Goal: Task Accomplishment & Management: Use online tool/utility

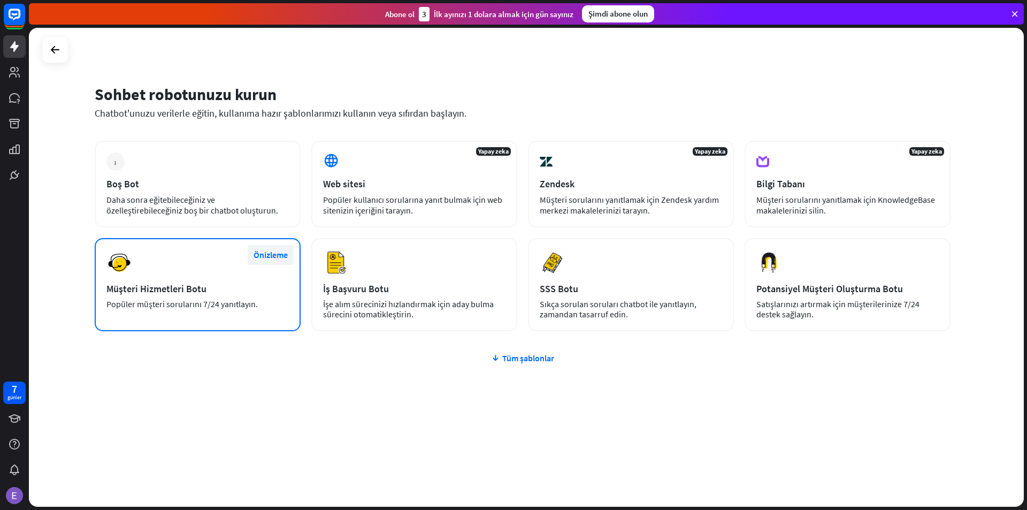
click at [272, 253] on font "Önizleme" at bounding box center [271, 254] width 34 height 11
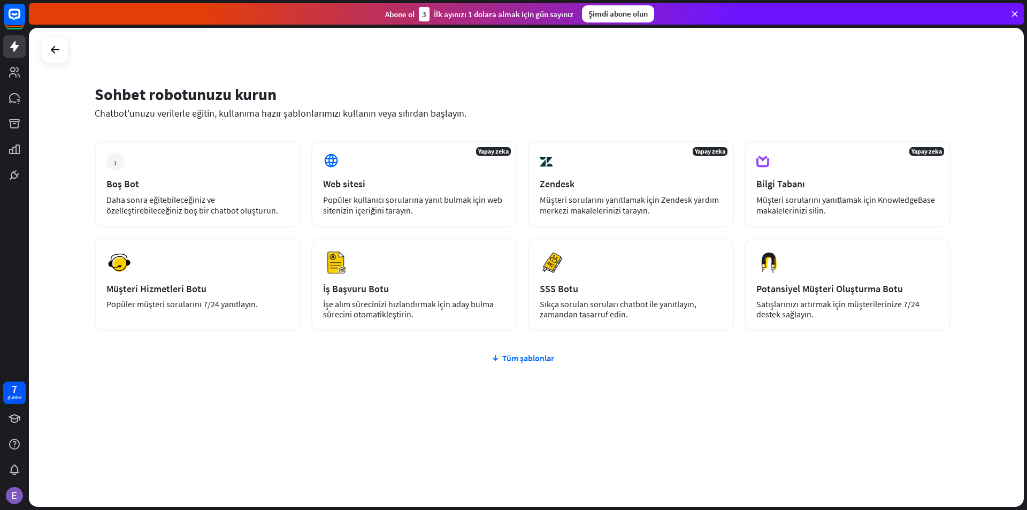
click at [745, 387] on div "kapalı Müşteri Hizmetleri Botu Kullanmak Kategoriler temel, otomasyon, öne çıka…" at bounding box center [513, 255] width 1027 height 510
click at [647, 181] on div "Zendesk" at bounding box center [631, 184] width 182 height 12
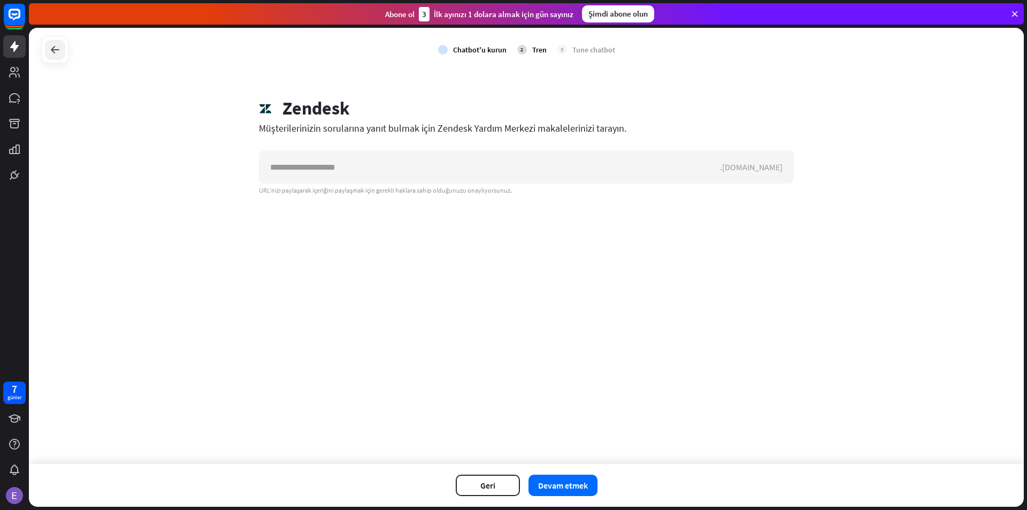
click at [53, 53] on icon at bounding box center [55, 49] width 13 height 13
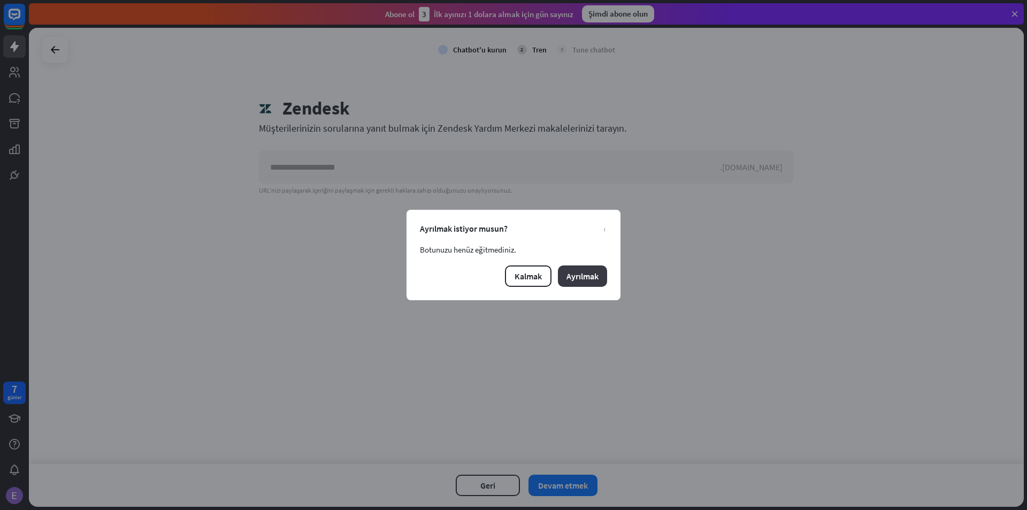
click at [581, 281] on button "Ayrılmak" at bounding box center [582, 275] width 49 height 21
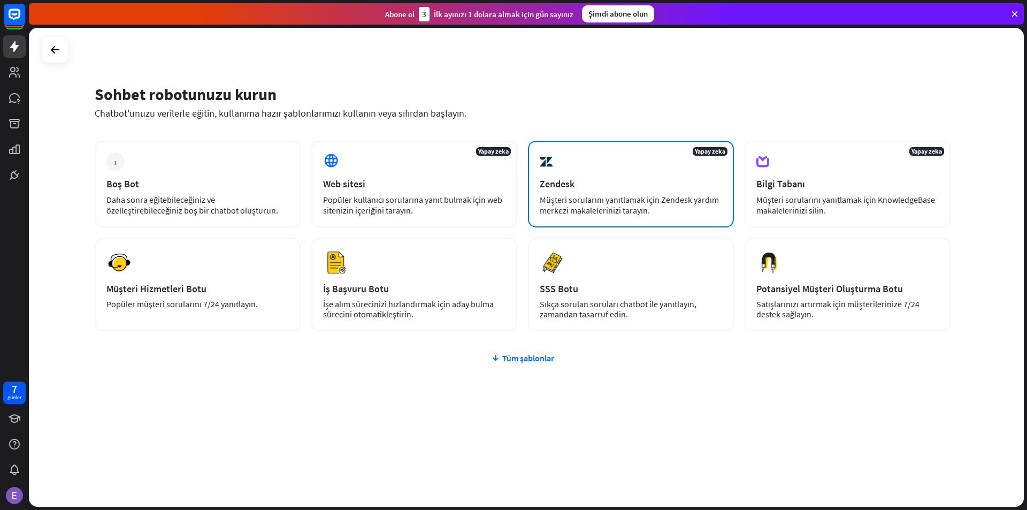
click at [693, 181] on div "Zendesk" at bounding box center [631, 184] width 182 height 12
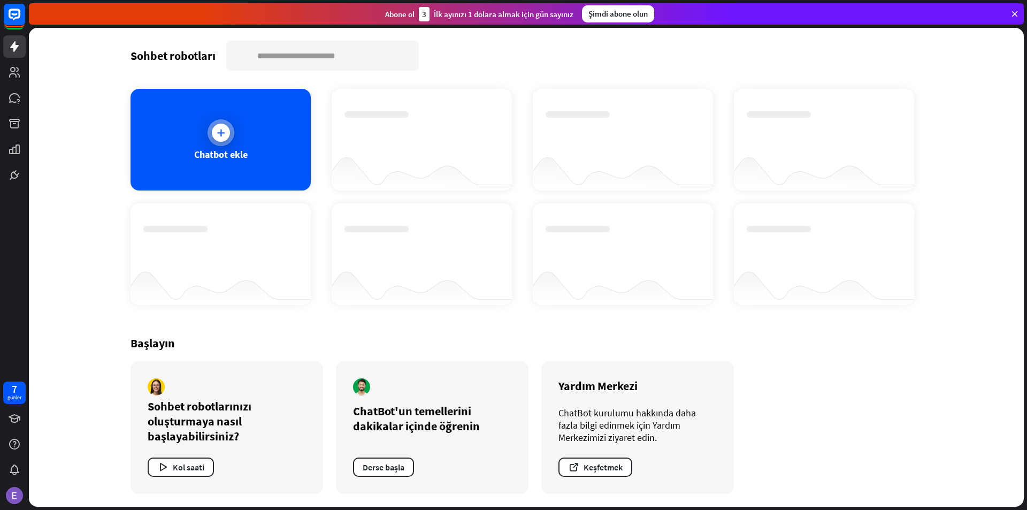
click at [210, 116] on div "Chatbot ekle" at bounding box center [221, 140] width 180 height 102
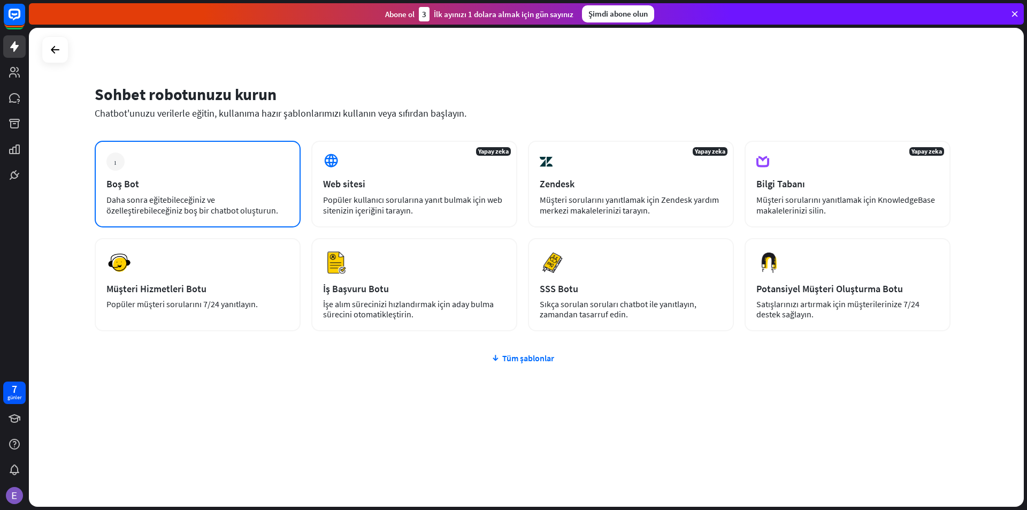
click at [203, 175] on div "artı Boş Bot Daha sonra eğitebileceğiniz ve özelleştirebileceğiniz boş bir chat…" at bounding box center [198, 184] width 206 height 87
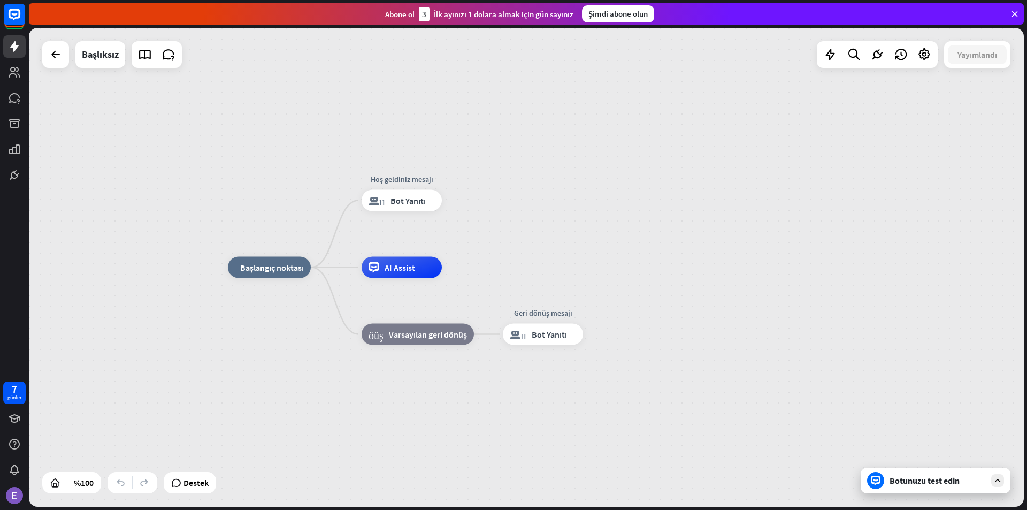
click at [486, 390] on div "ev_2 Başlangıç noktası Hoş geldiniz mesajı blok_bot_yanıtı Bot Yanıtı AI Assist…" at bounding box center [725, 507] width 995 height 479
click at [731, 166] on div "ev_2 Başlangıç noktası Hoş geldiniz mesajı blok_bot_yanıtı Bot Yanıtı AI Assist…" at bounding box center [526, 267] width 995 height 479
click at [413, 202] on span "Bot Response" at bounding box center [411, 200] width 50 height 11
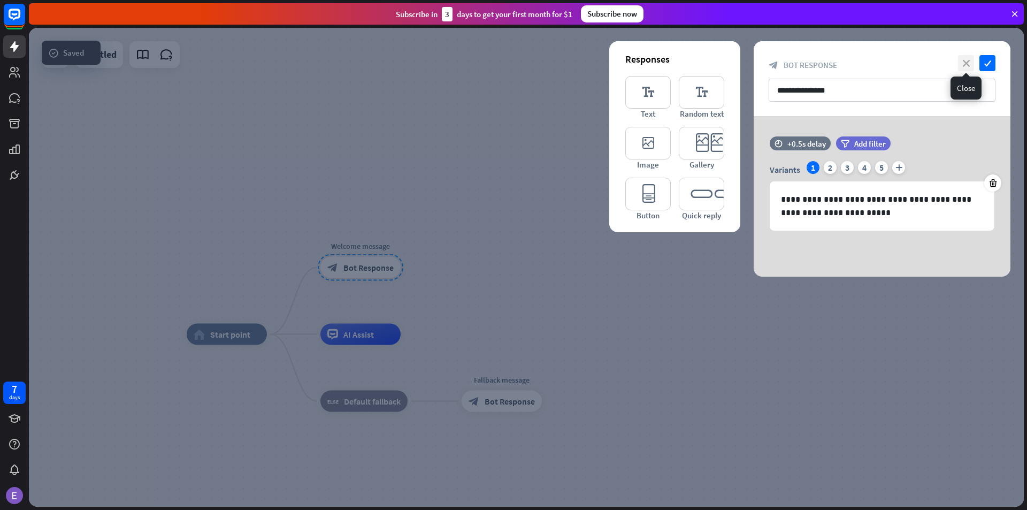
click at [964, 61] on icon "close" at bounding box center [966, 63] width 16 height 16
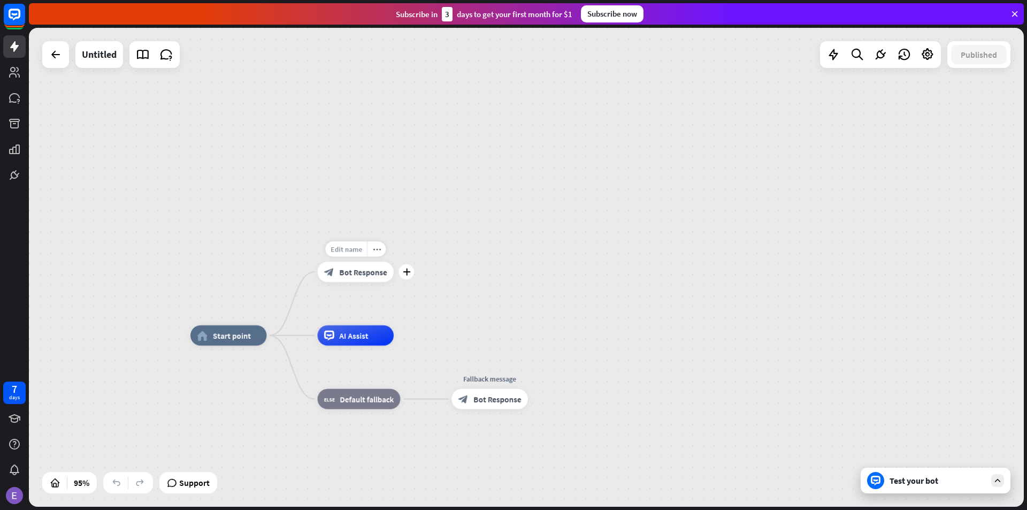
click at [352, 254] on div "Edit name" at bounding box center [346, 249] width 42 height 16
click at [485, 251] on div "**********" at bounding box center [526, 267] width 995 height 479
click at [410, 273] on icon "plus" at bounding box center [406, 271] width 7 height 7
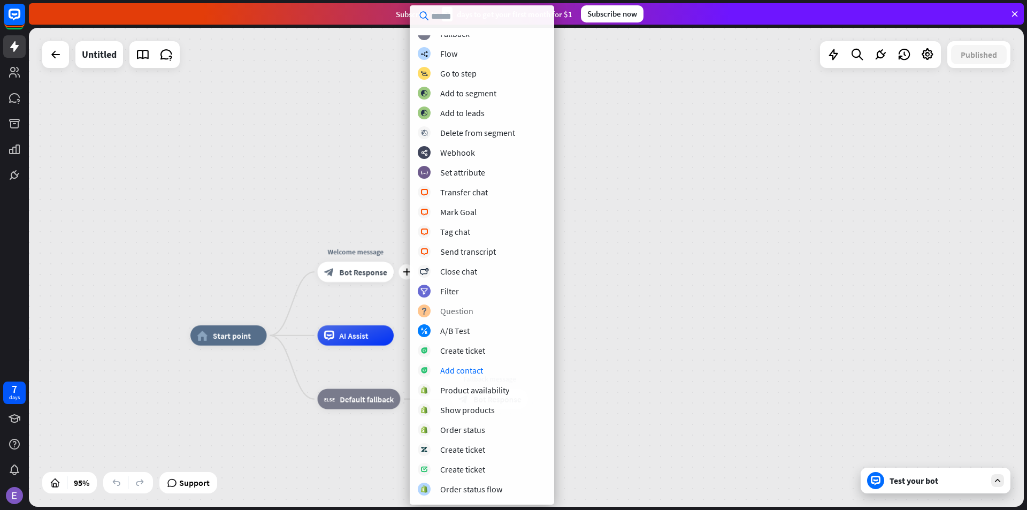
scroll to position [126, 0]
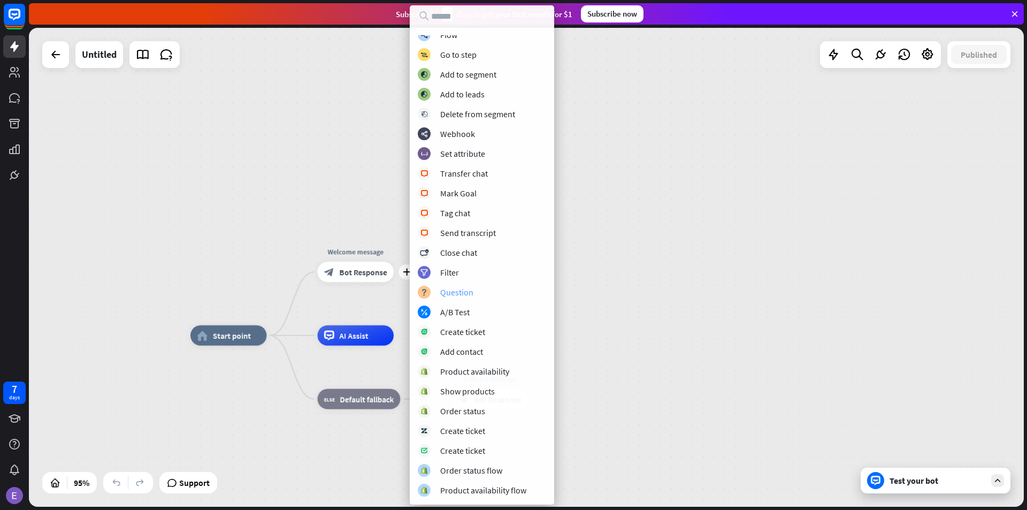
click at [463, 292] on div "Question" at bounding box center [456, 292] width 33 height 11
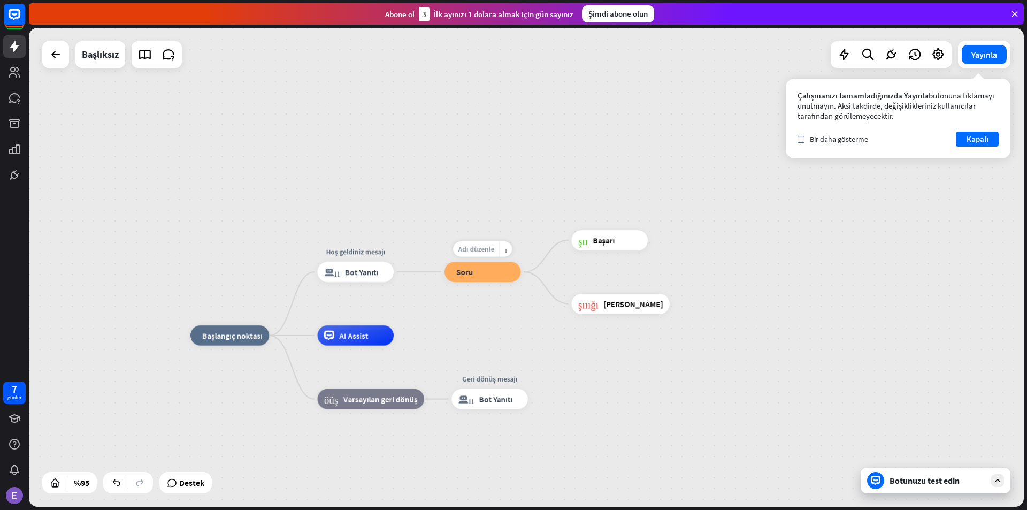
click at [483, 250] on font "Adı düzenle" at bounding box center [477, 249] width 36 height 9
click at [493, 246] on input "text" at bounding box center [482, 249] width 71 height 14
type input "*"
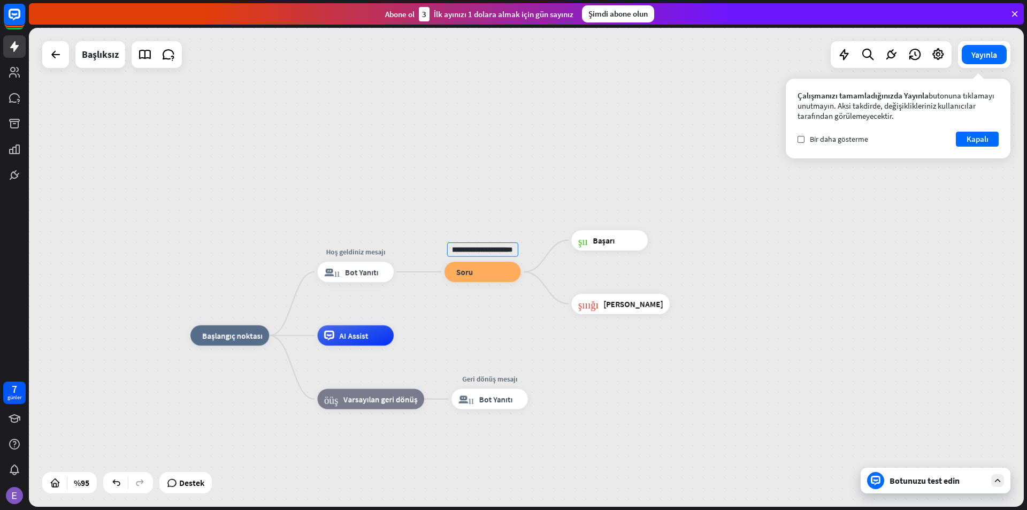
click at [500, 250] on input "**********" at bounding box center [482, 249] width 71 height 14
type input "**********"
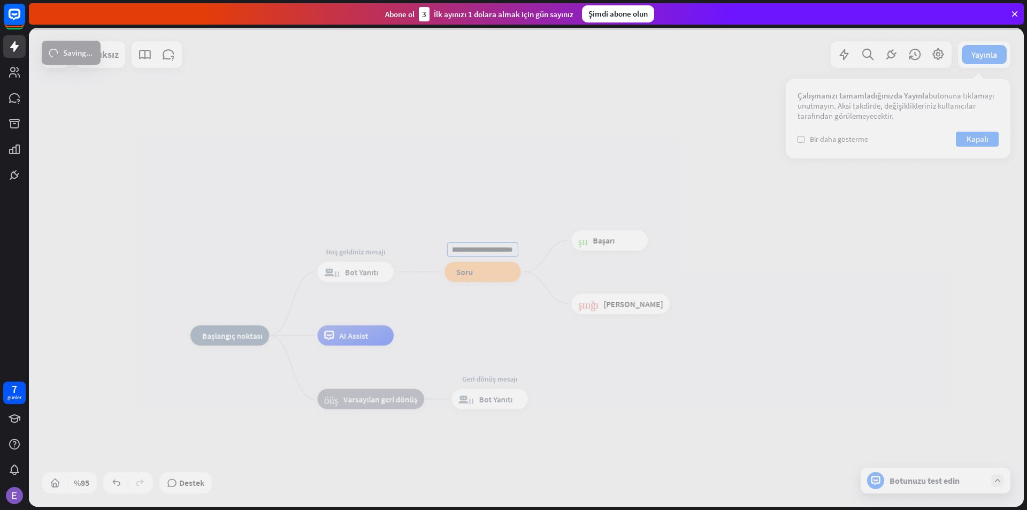
click at [450, 103] on div "**********" at bounding box center [526, 267] width 995 height 479
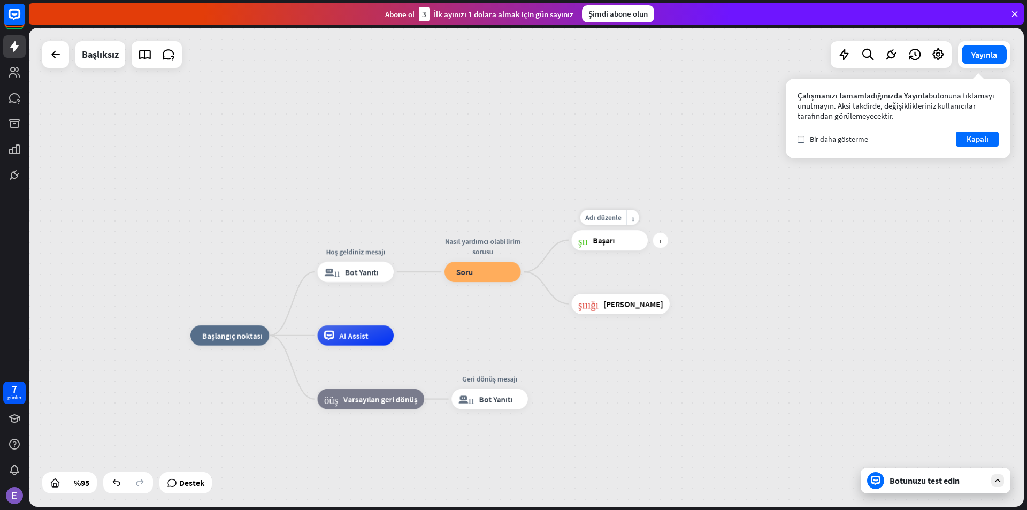
click at [614, 238] on font "Başarı" at bounding box center [604, 240] width 22 height 10
click at [719, 238] on div "ev_2 Başlangıç noktası Hoş geldiniz mesajı blok_bot_yanıtı Bot Yanıtı Nasıl yar…" at bounding box center [526, 267] width 995 height 479
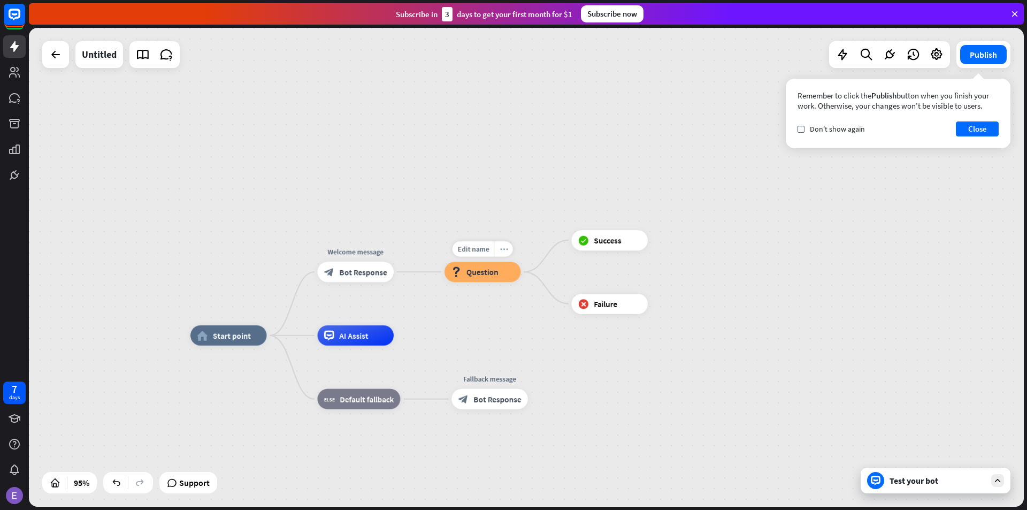
click at [506, 250] on icon "more_horiz" at bounding box center [504, 248] width 8 height 7
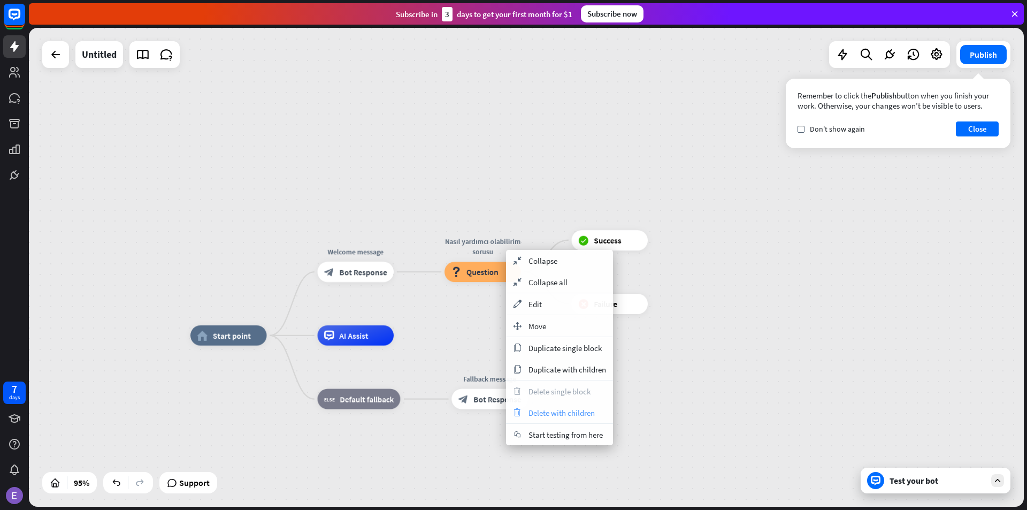
click at [545, 414] on span "Delete with children" at bounding box center [562, 413] width 66 height 10
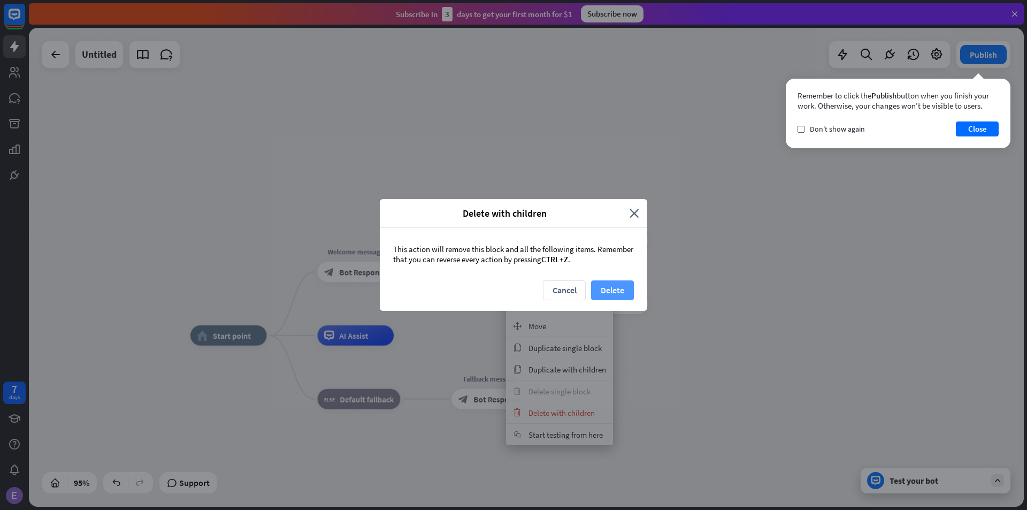
click at [611, 291] on button "Delete" at bounding box center [612, 290] width 43 height 20
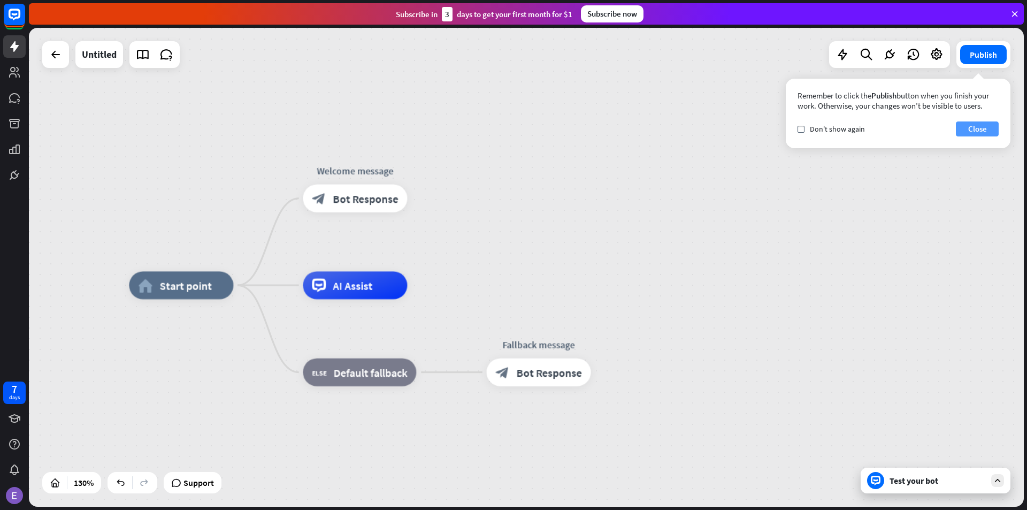
click at [977, 123] on button "Close" at bounding box center [977, 128] width 43 height 15
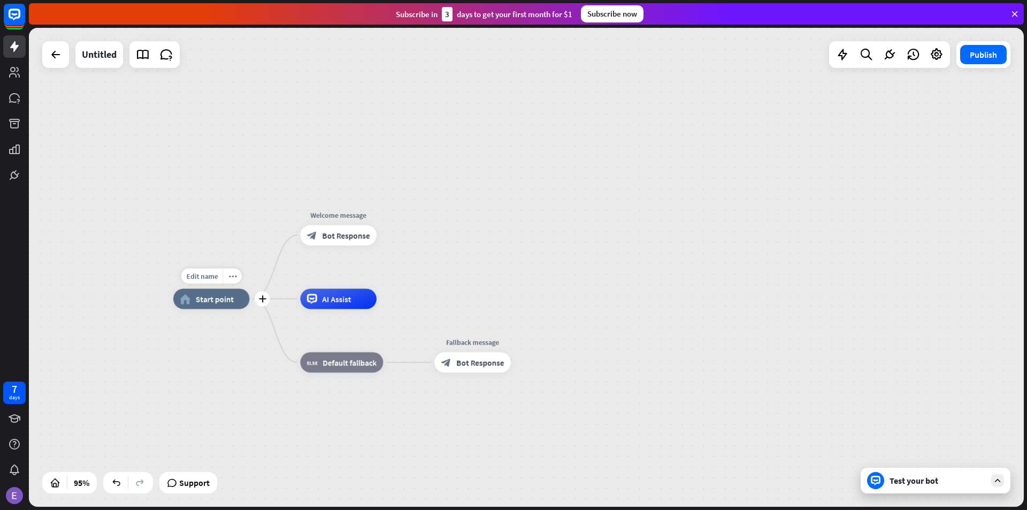
click at [211, 305] on div "home_2 Start point" at bounding box center [211, 298] width 77 height 20
click at [264, 298] on icon "plus" at bounding box center [261, 298] width 7 height 7
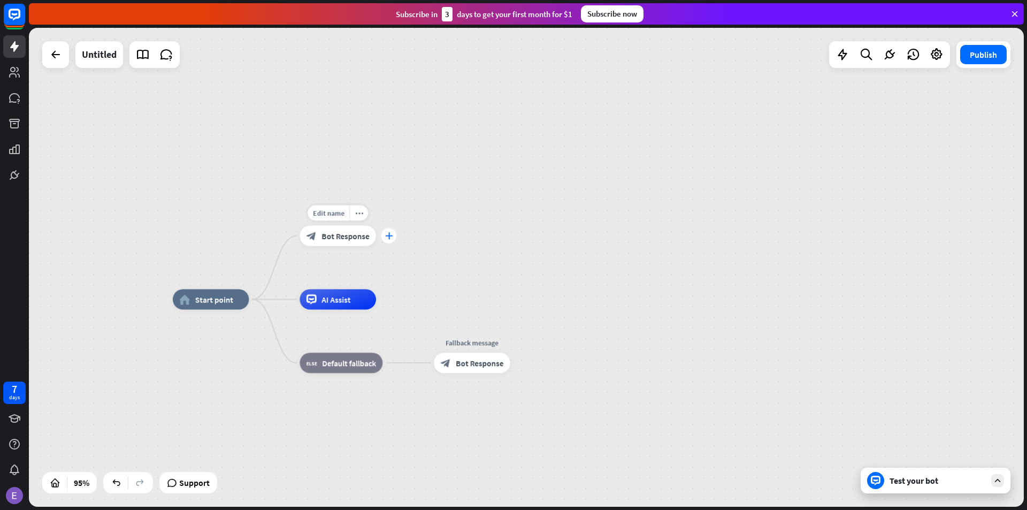
click at [387, 232] on div "plus" at bounding box center [389, 236] width 16 height 16
